Goal: Feedback & Contribution: Contribute content

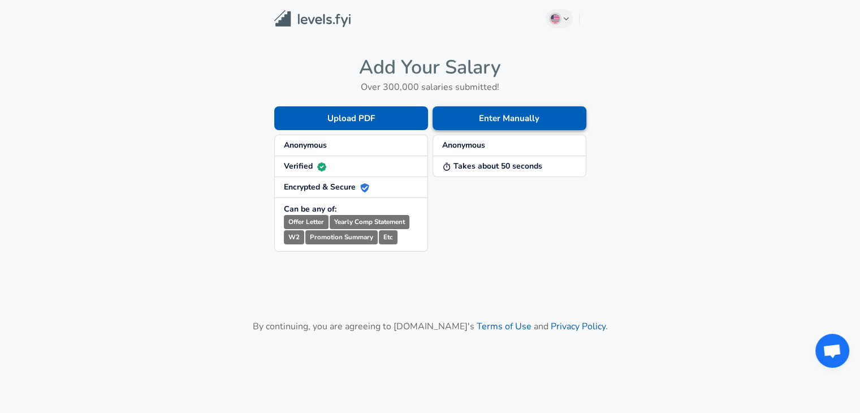
click at [486, 122] on button "Enter Manually" at bounding box center [510, 118] width 154 height 24
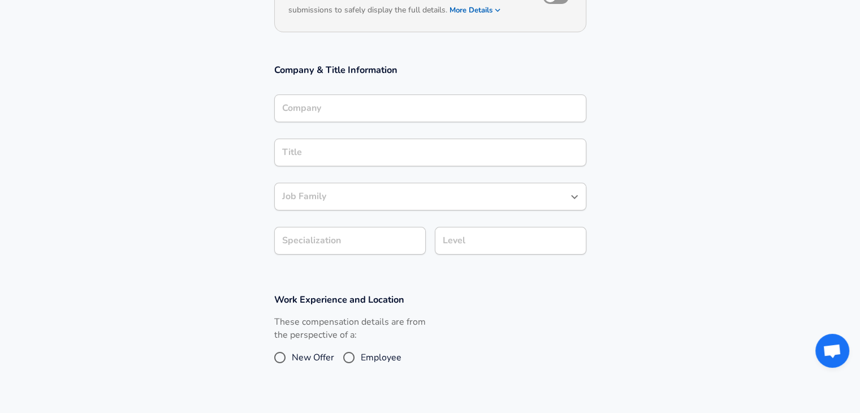
scroll to position [155, 0]
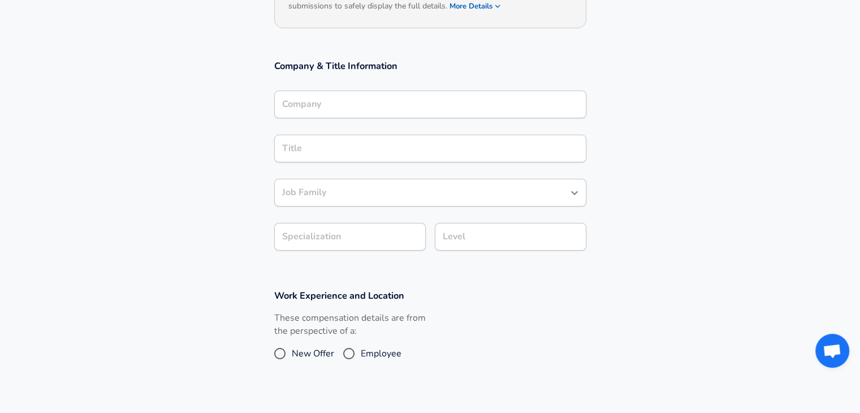
drag, startPoint x: 384, startPoint y: 87, endPoint x: 337, endPoint y: 137, distance: 69.3
click at [337, 137] on div "Company & Title Information Company Company Title Title Job Family Job Family S…" at bounding box center [430, 158] width 339 height 199
click at [341, 105] on input "Company" at bounding box center [430, 105] width 302 height 18
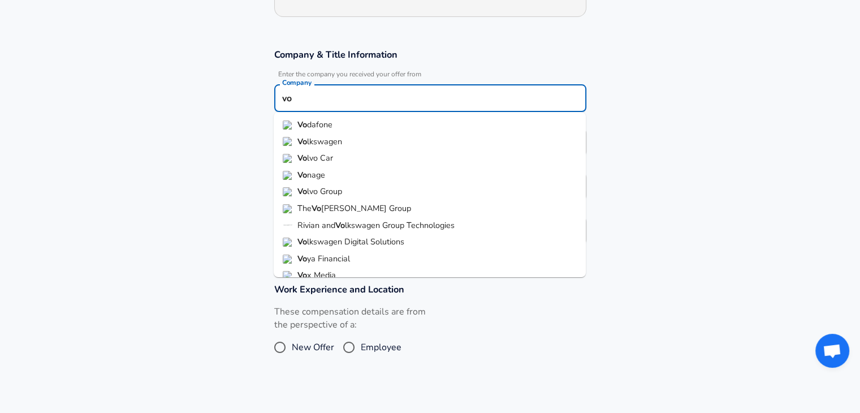
click at [318, 128] on span "dafone" at bounding box center [319, 124] width 25 height 11
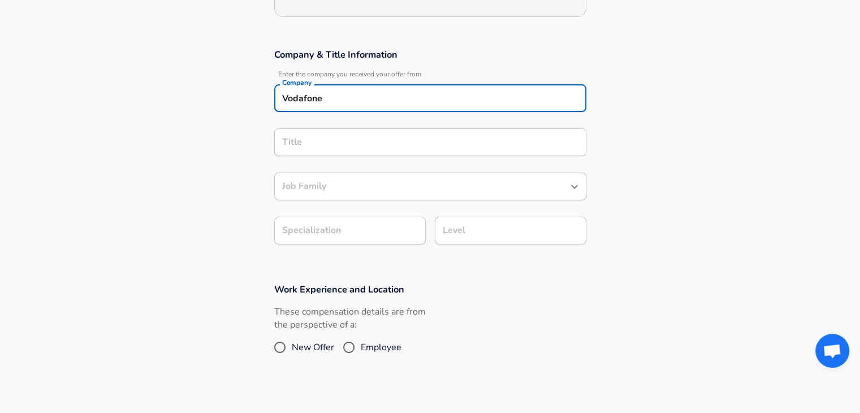
type input "Vodafone"
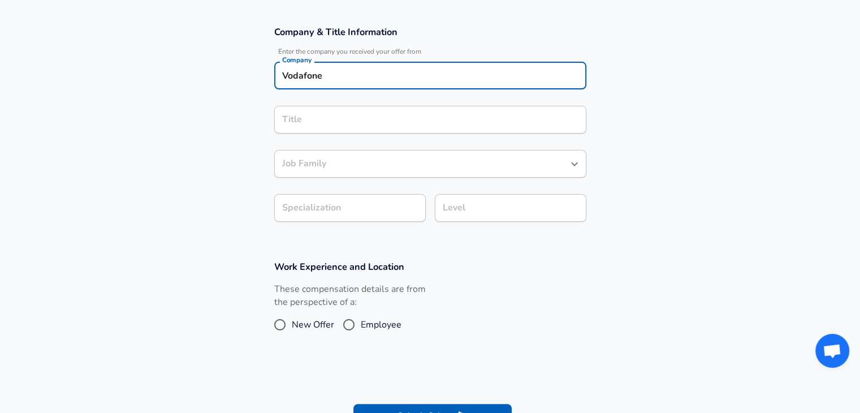
click at [312, 128] on input "Title" at bounding box center [430, 120] width 302 height 18
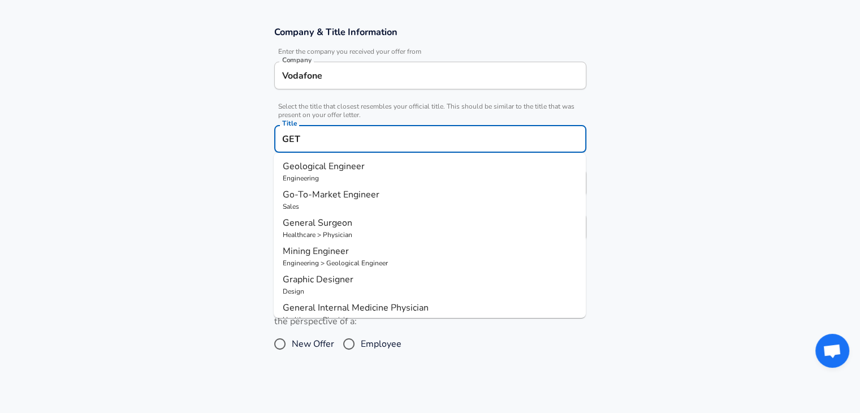
click at [314, 173] on p "Engineering" at bounding box center [430, 178] width 294 height 10
type input "Geological Engineer"
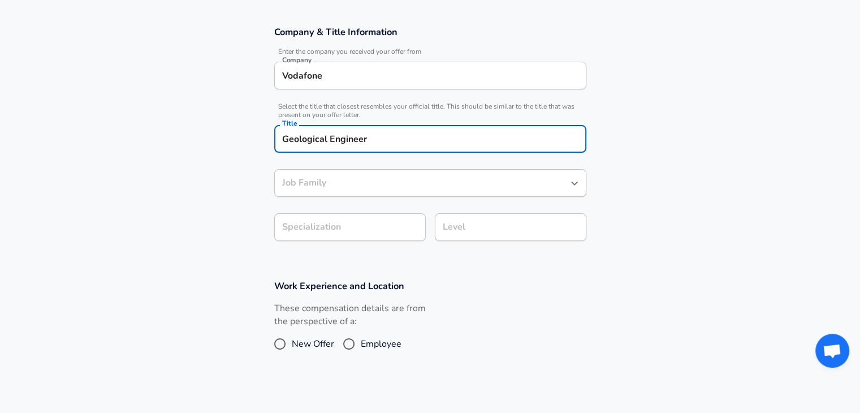
type input "Geological Engineer"
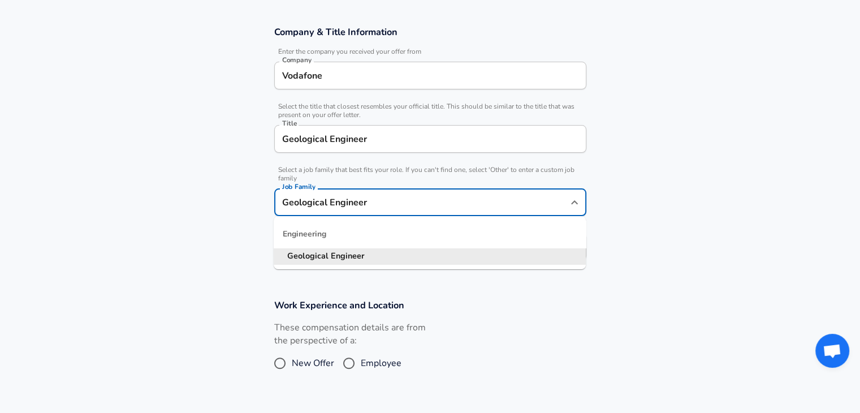
scroll to position [212, 0]
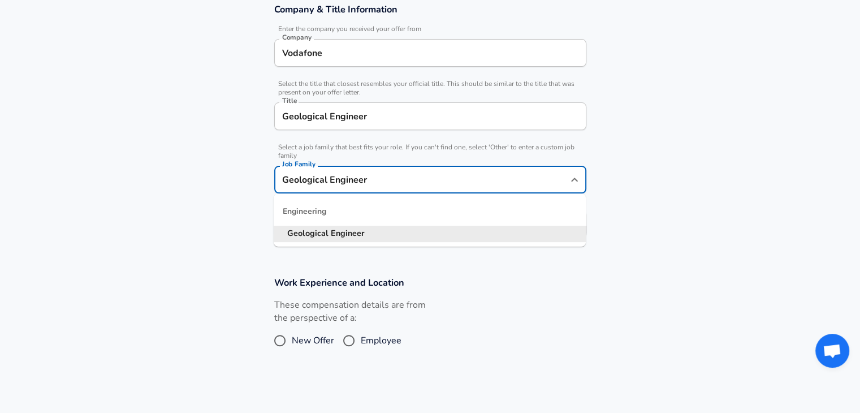
click at [314, 182] on input "Geological Engineer" at bounding box center [421, 180] width 285 height 18
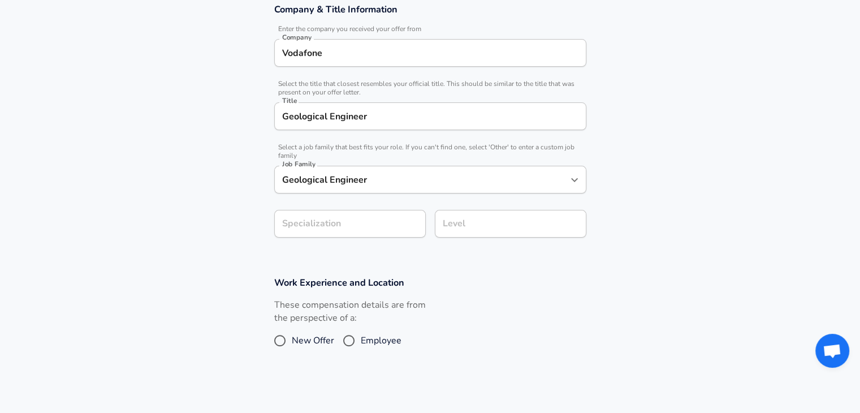
click at [223, 216] on section "Company & Title Information Enter the company you received your offer from Comp…" at bounding box center [430, 126] width 860 height 273
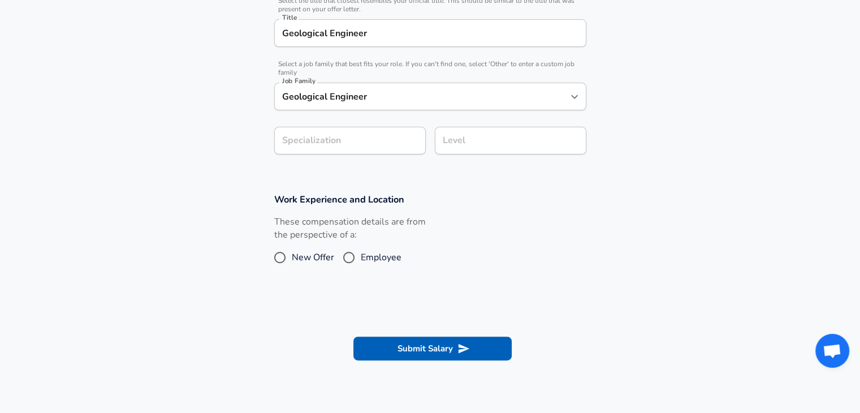
scroll to position [300, 0]
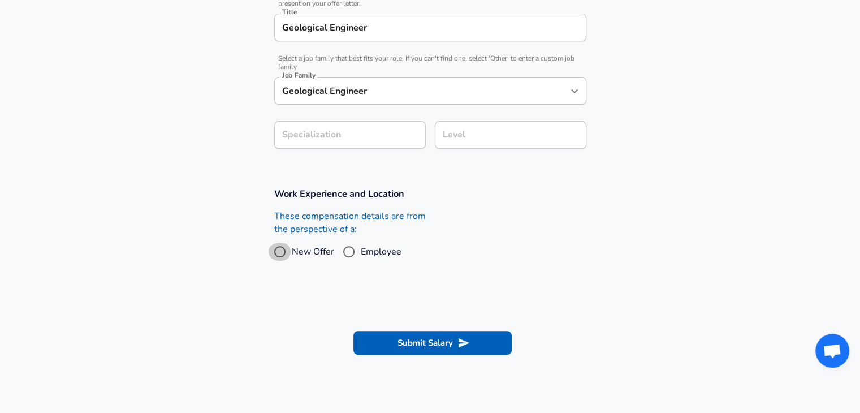
click at [270, 249] on input "New Offer" at bounding box center [280, 252] width 24 height 18
radio input "true"
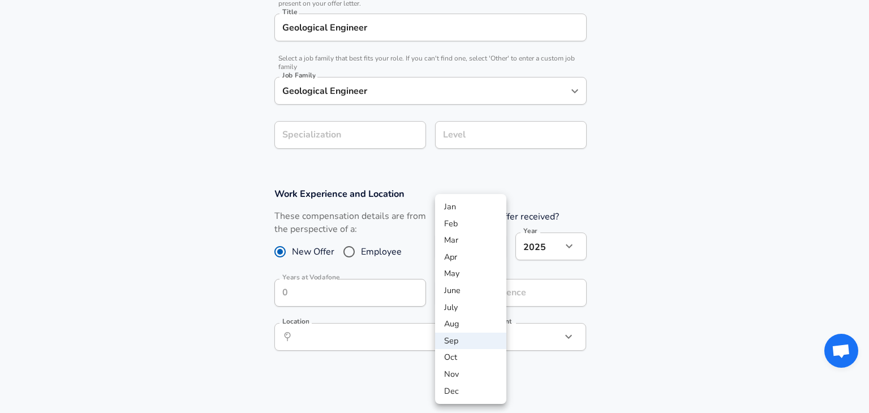
click at [522, 245] on div at bounding box center [434, 206] width 869 height 413
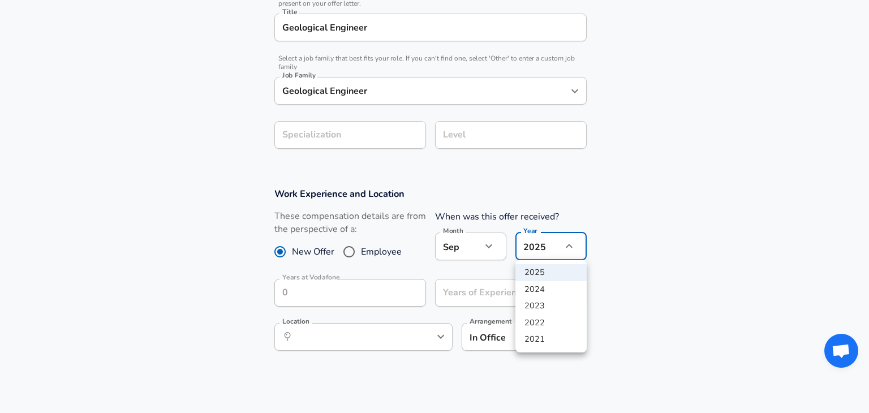
click at [535, 287] on li "2024" at bounding box center [550, 289] width 71 height 17
type input "2024"
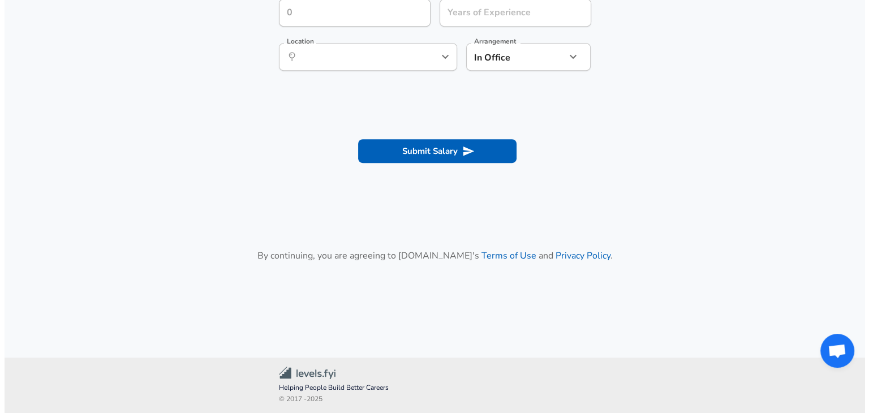
scroll to position [581, 0]
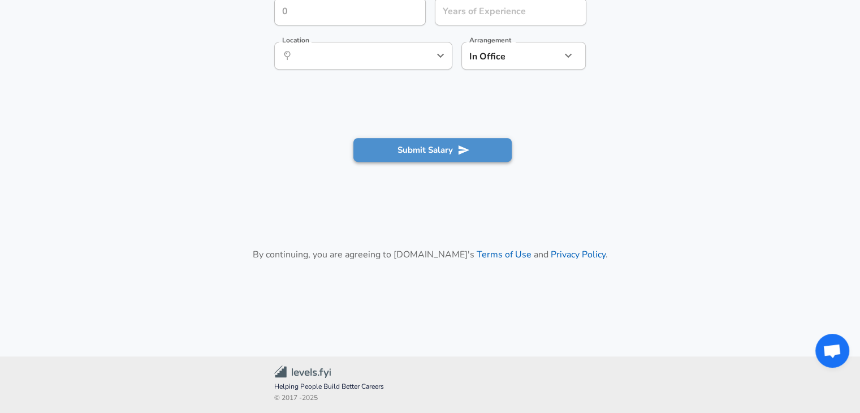
click at [401, 154] on button "Submit Salary" at bounding box center [433, 150] width 158 height 24
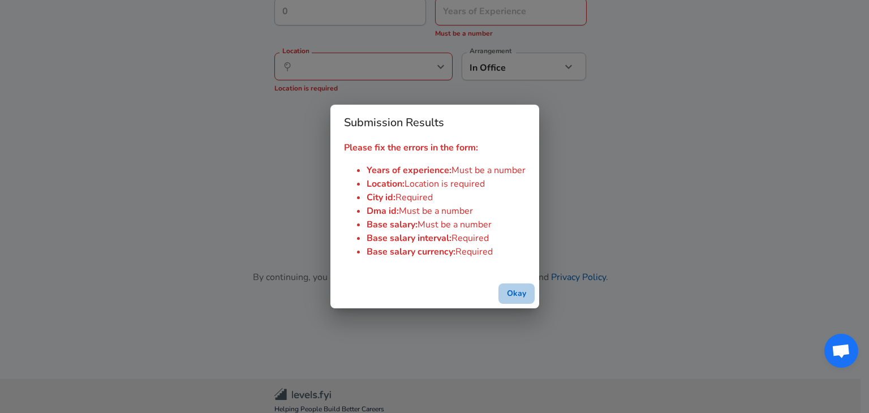
click at [515, 292] on button "Okay" at bounding box center [516, 293] width 36 height 21
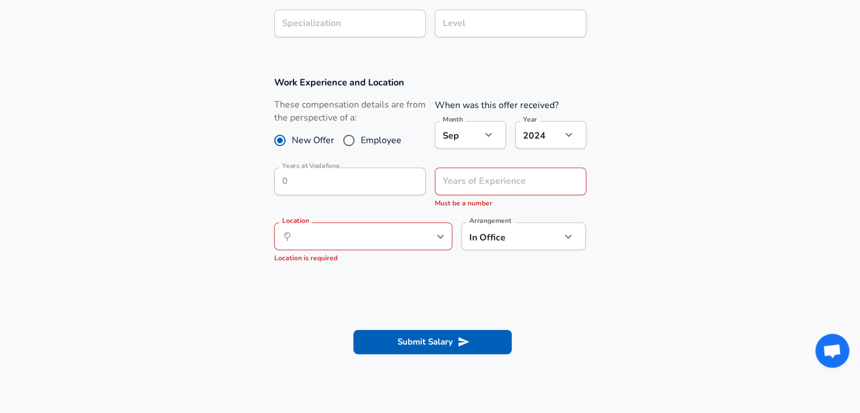
scroll to position [404, 0]
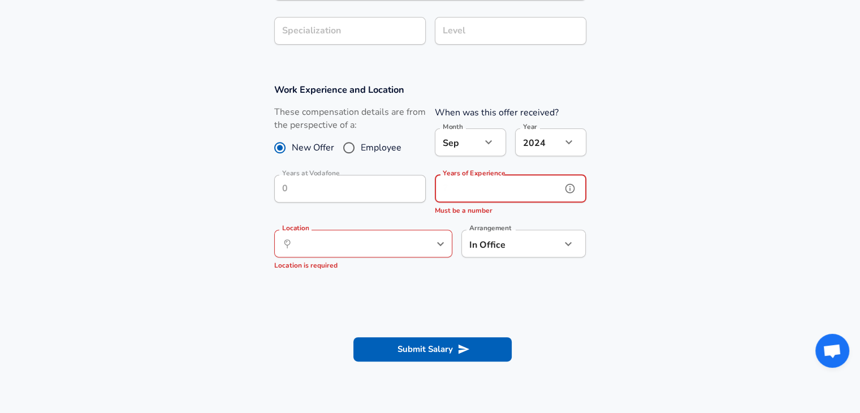
click at [460, 191] on input "Years of Experience" at bounding box center [498, 189] width 127 height 28
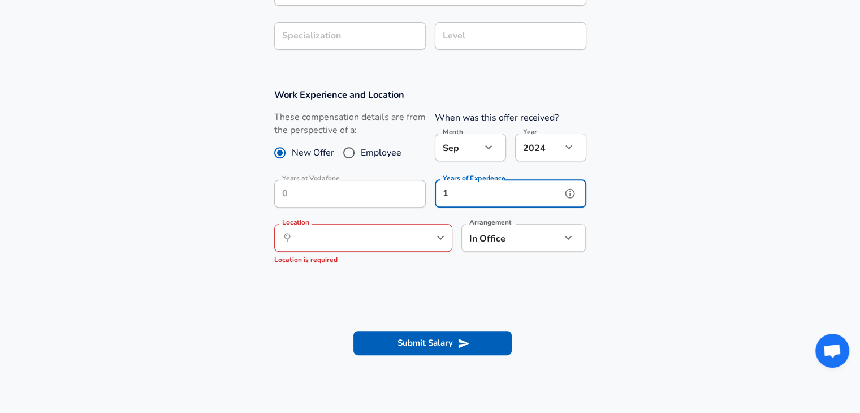
scroll to position [364, 0]
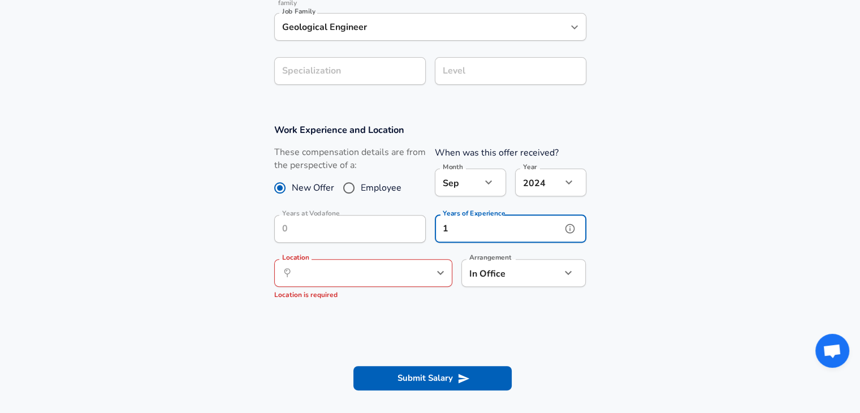
type input "1"
click at [345, 268] on input "Location" at bounding box center [351, 273] width 116 height 18
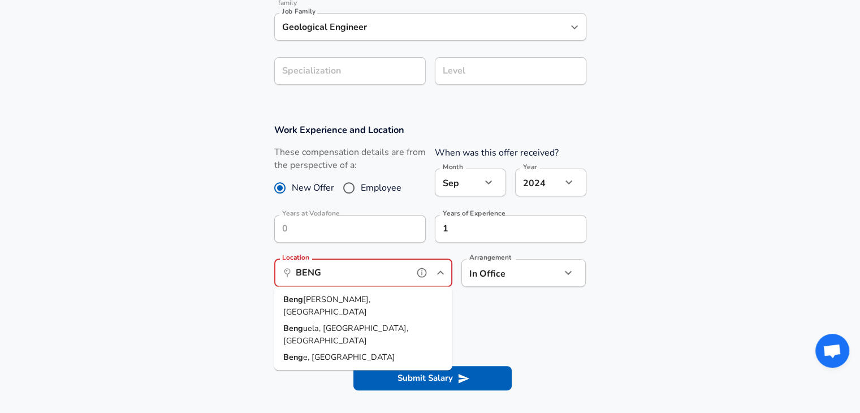
click at [318, 301] on span "[PERSON_NAME], [GEOGRAPHIC_DATA]" at bounding box center [326, 305] width 87 height 24
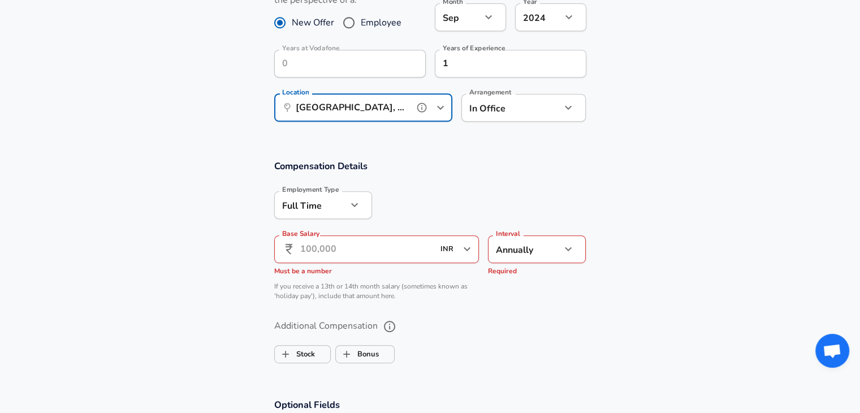
scroll to position [532, 0]
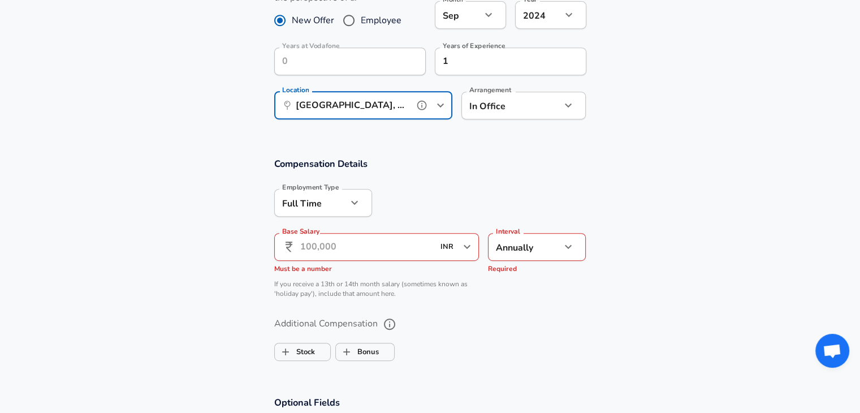
type input "[GEOGRAPHIC_DATA], [GEOGRAPHIC_DATA], [GEOGRAPHIC_DATA]"
click at [316, 254] on input "Base Salary" at bounding box center [367, 247] width 134 height 28
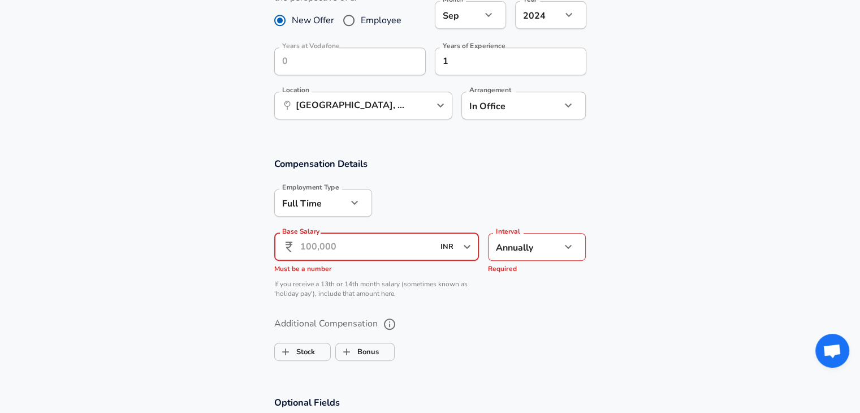
click at [316, 254] on input "Base Salary" at bounding box center [367, 247] width 134 height 28
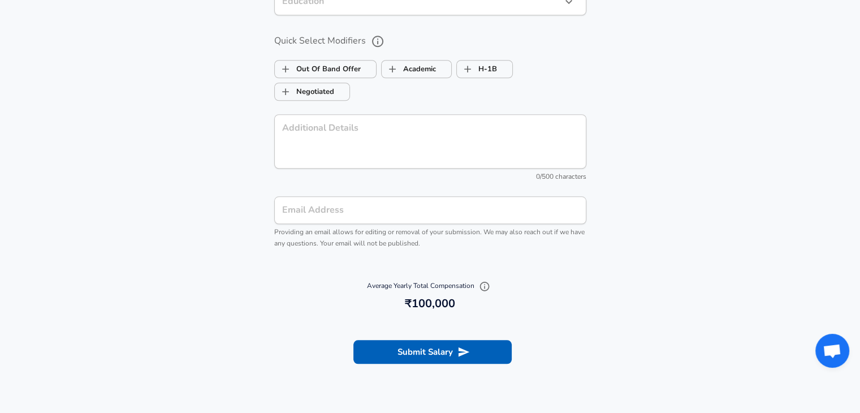
scroll to position [1018, 0]
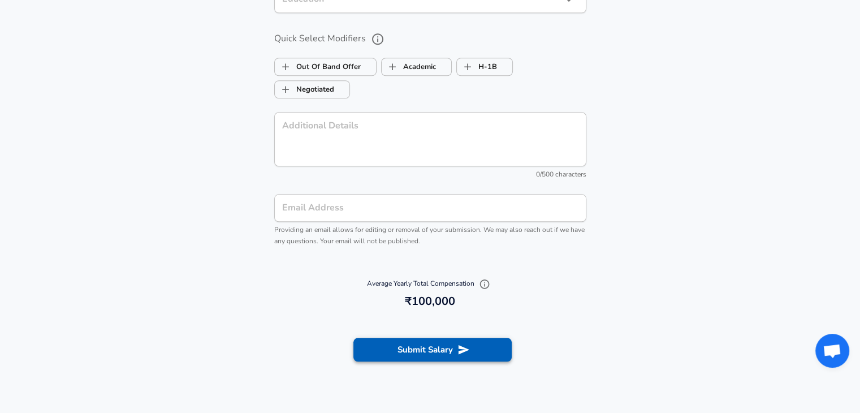
type input "1,00,000"
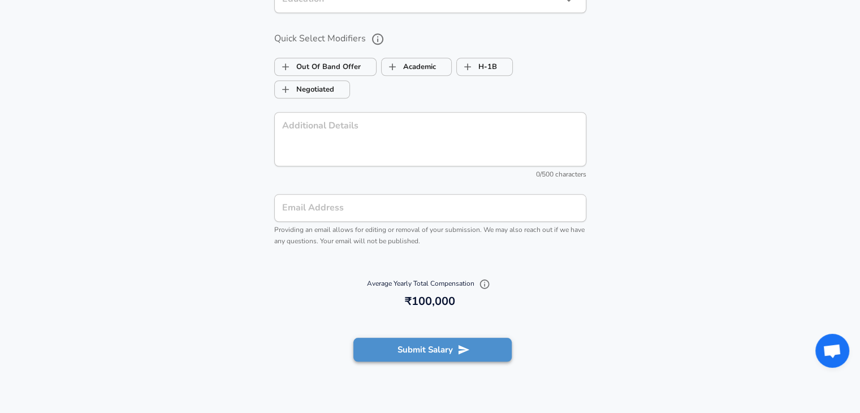
click at [481, 351] on button "Submit Salary" at bounding box center [433, 350] width 158 height 24
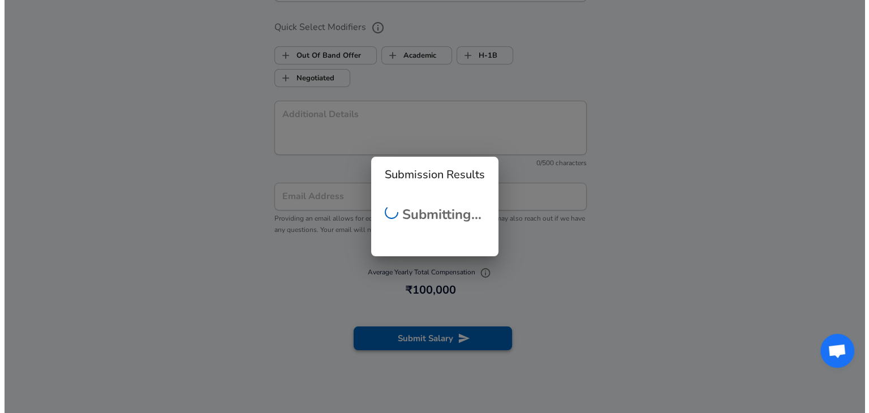
scroll to position [1007, 0]
